Goal: Transaction & Acquisition: Book appointment/travel/reservation

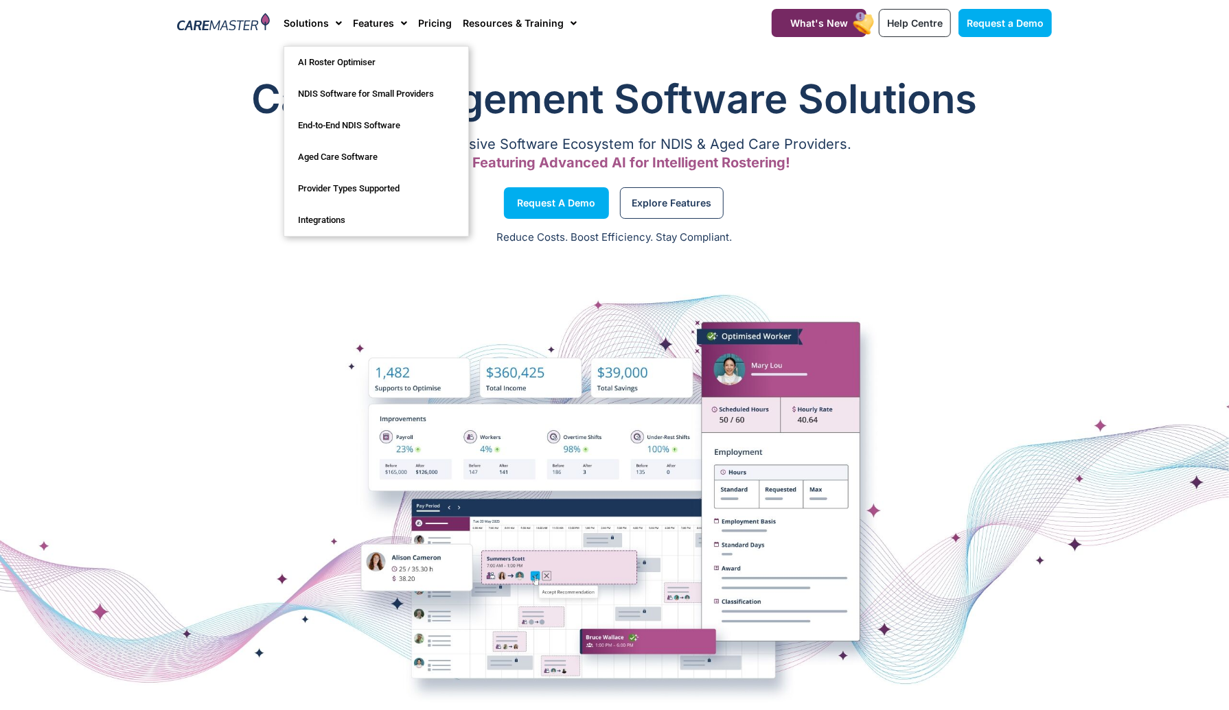
click at [697, 134] on div "Care Management Software Solutions A Comprehensive Software Ecosystem for NDIS …" at bounding box center [614, 125] width 888 height 120
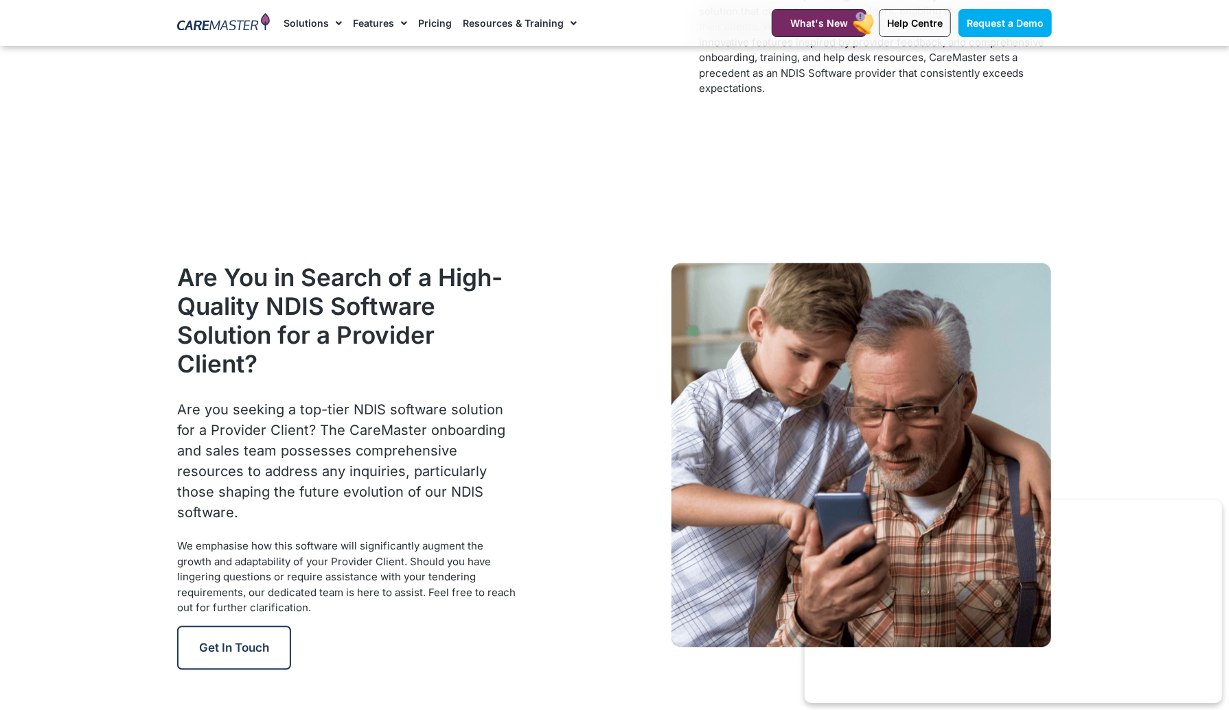
scroll to position [1716, 0]
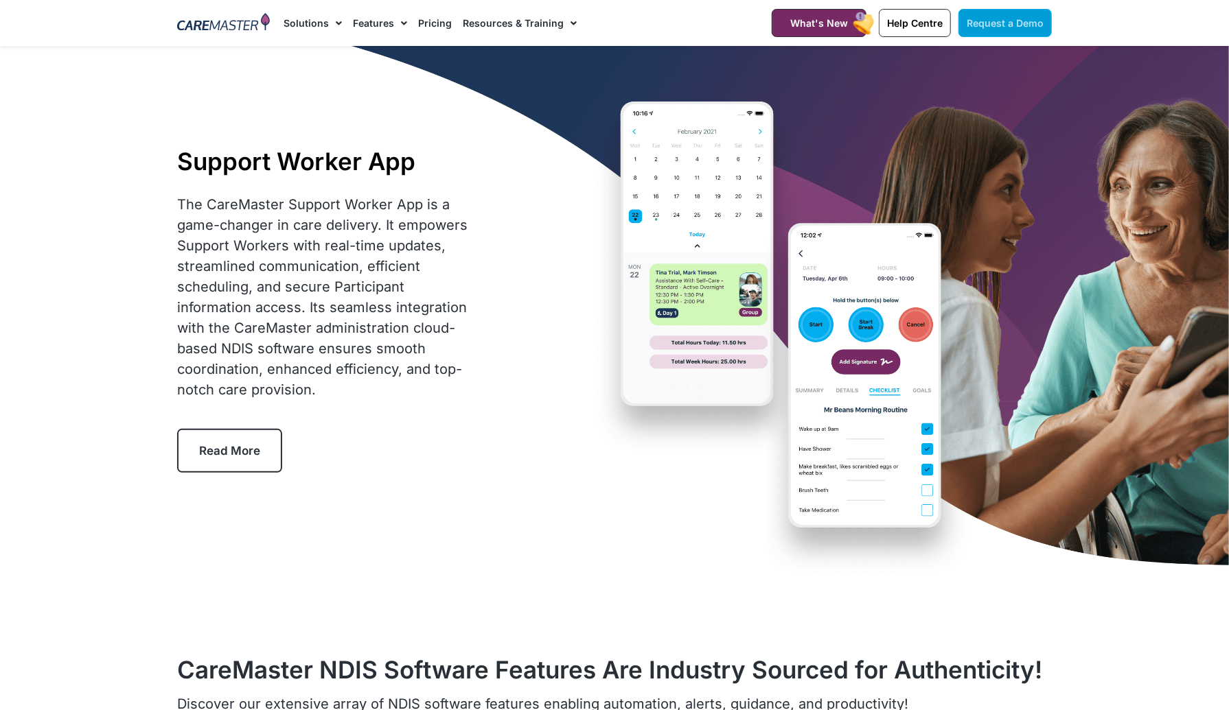
click at [1032, 25] on span "Request a Demo" at bounding box center [1005, 23] width 77 height 12
